Goal: Contribute content

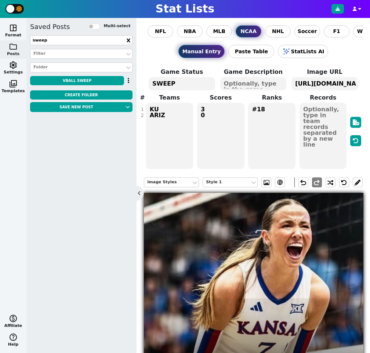
click at [14, 44] on span "folder" at bounding box center [13, 46] width 9 height 9
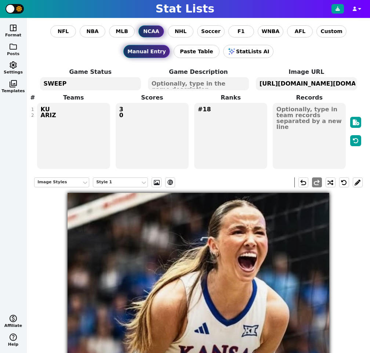
click at [14, 44] on span "folder" at bounding box center [13, 46] width 9 height 9
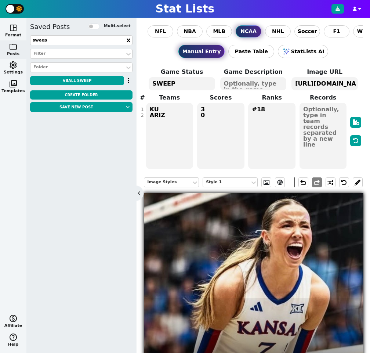
click at [129, 40] on icon at bounding box center [128, 40] width 3 height 4
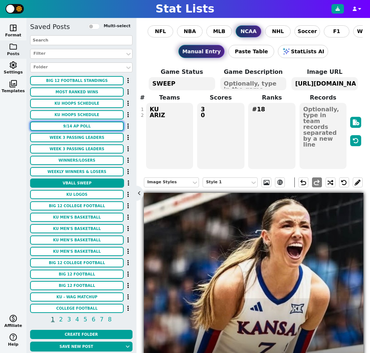
click at [91, 123] on button "9/14 AP POLL" at bounding box center [77, 126] width 94 height 9
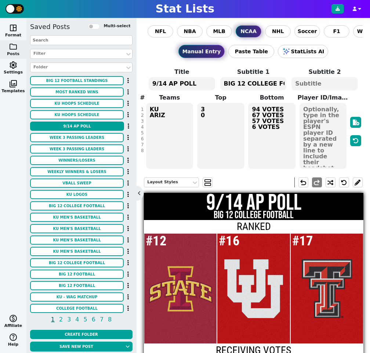
click at [164, 84] on textarea "9/14 AP POLL" at bounding box center [182, 83] width 66 height 13
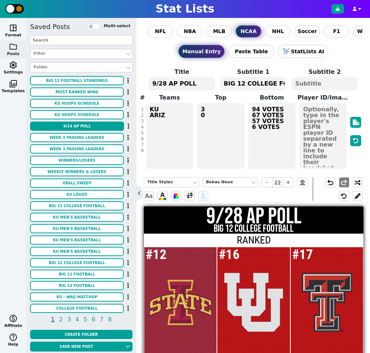
type textarea "9/28 AP POLL"
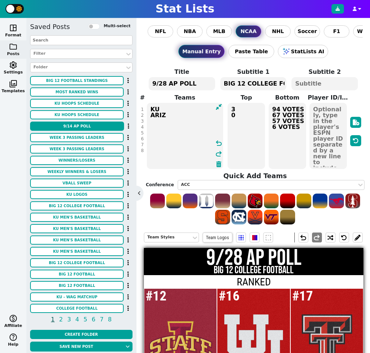
drag, startPoint x: 169, startPoint y: 120, endPoint x: 148, endPoint y: 109, distance: 23.5
click at [148, 109] on textarea "ISU UTAH TTU # BYU TCU ASU BAY" at bounding box center [185, 136] width 76 height 66
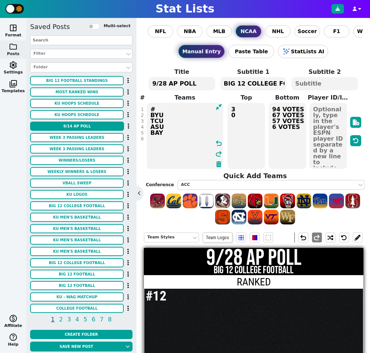
type textarea "# BYU TCU ASU BAY"
click at [245, 112] on textarea "#12 #16 #17" at bounding box center [246, 136] width 37 height 66
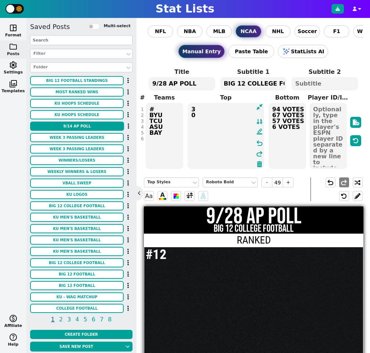
type textarea "#12 #16 #17"
click at [299, 136] on span "94 VOTES 67 VOTES 57 VOTES 6 VOTES" at bounding box center [287, 136] width 39 height 68
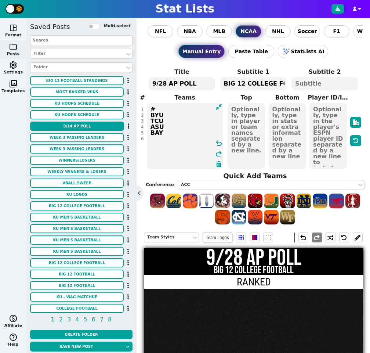
drag, startPoint x: 164, startPoint y: 139, endPoint x: 149, endPoint y: 122, distance: 22.9
click at [149, 122] on textarea "# BYU TCU ASU BAY" at bounding box center [185, 136] width 76 height 66
click at [164, 108] on textarea "#" at bounding box center [185, 136] width 76 height 66
click at [173, 108] on textarea "#" at bounding box center [185, 136] width 76 height 66
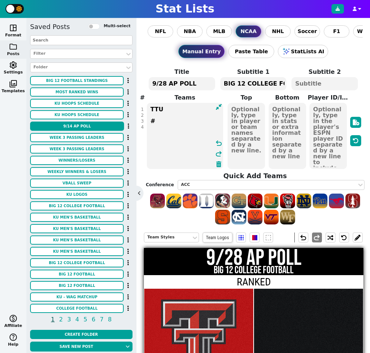
click at [165, 115] on textarea "TTU #" at bounding box center [185, 136] width 76 height 66
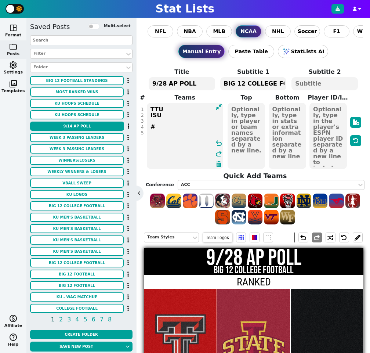
click at [170, 123] on textarea "TTU ISU #" at bounding box center [185, 136] width 76 height 66
click at [171, 121] on textarea "TTU ISU #" at bounding box center [185, 136] width 76 height 66
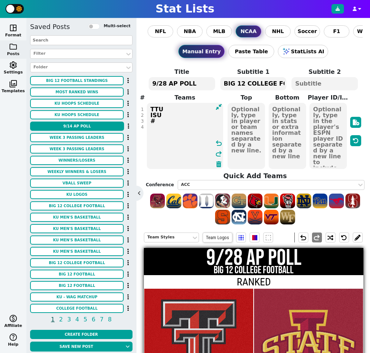
click at [172, 129] on textarea "TTU ISU #" at bounding box center [185, 136] width 76 height 66
click at [176, 115] on textarea "TTU ISU #" at bounding box center [185, 136] width 76 height 66
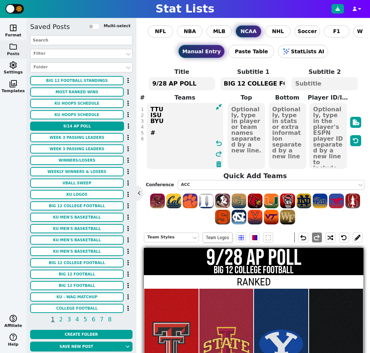
click at [168, 126] on textarea "TTU ISU BYU #" at bounding box center [185, 136] width 76 height 66
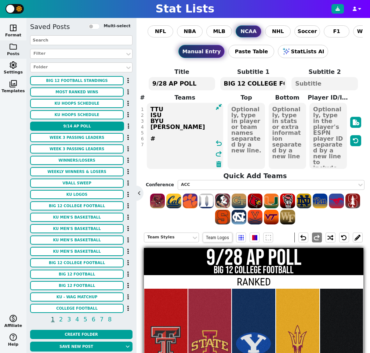
click at [175, 134] on textarea "TTU ISU BYU ASU #" at bounding box center [185, 136] width 76 height 66
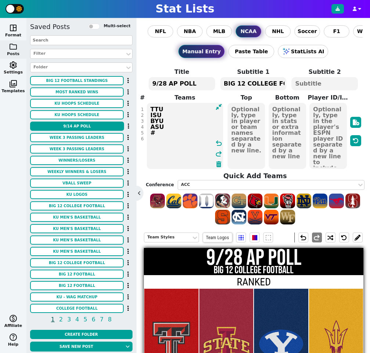
click at [165, 146] on textarea "TTU ISU BYU ASU #" at bounding box center [185, 136] width 76 height 66
click at [170, 144] on textarea "TTU ISU BYU ASU #" at bounding box center [185, 136] width 76 height 66
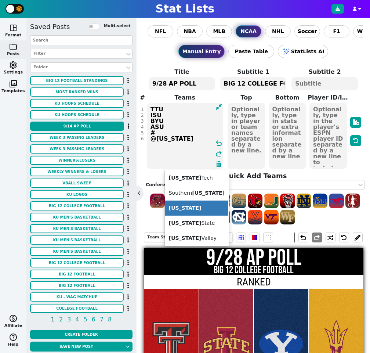
type textarea "TTU ISU BYU ASU # UTAH"
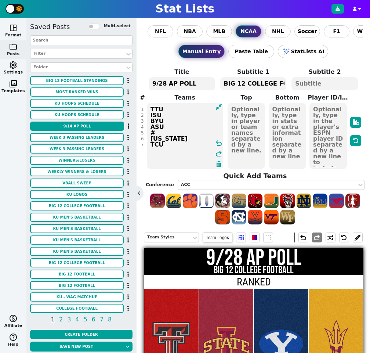
type textarea "TTU ISU BYU ASU # [US_STATE] TCU"
click at [244, 129] on textarea at bounding box center [246, 136] width 37 height 66
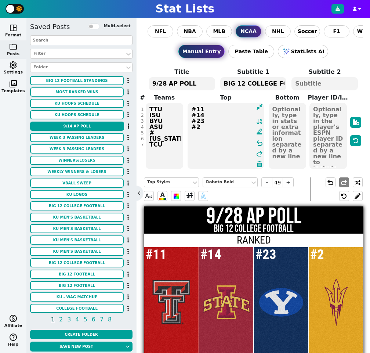
type textarea "#11 #14 #23 #25"
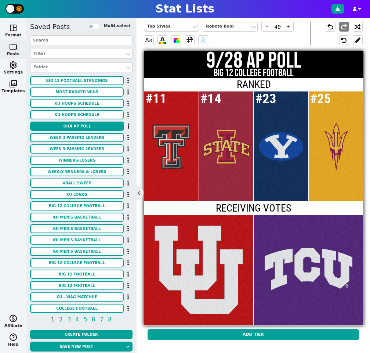
scroll to position [158, 0]
